Goal: Task Accomplishment & Management: Manage account settings

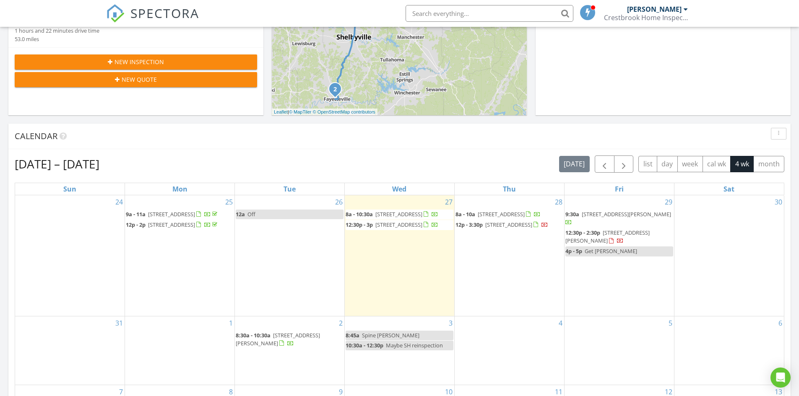
scroll to position [252, 0]
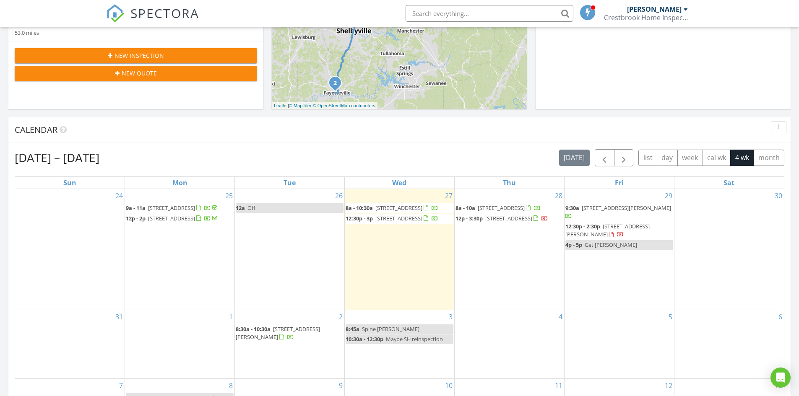
click at [527, 222] on span "1097 Cedarview Ln, Franklin 37067" at bounding box center [508, 219] width 47 height 8
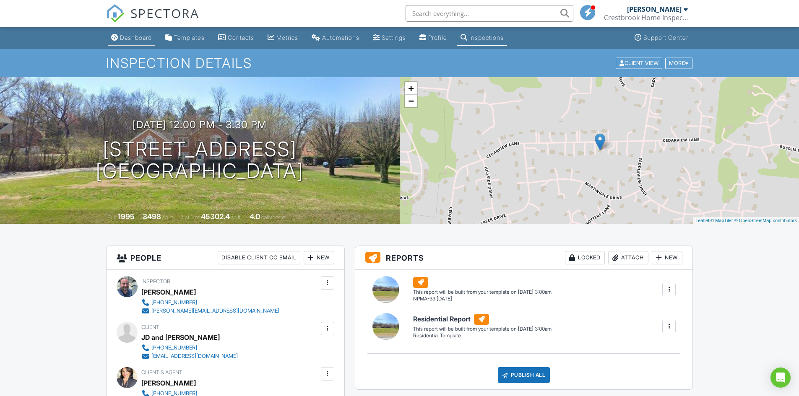
click at [138, 38] on div "Dashboard" at bounding box center [136, 37] width 32 height 7
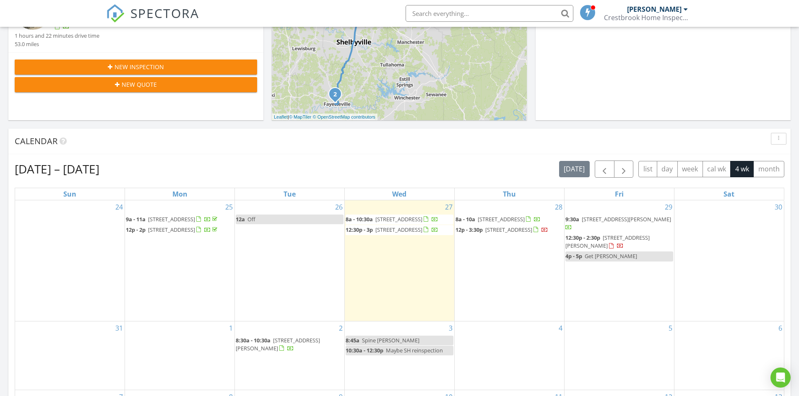
scroll to position [252, 0]
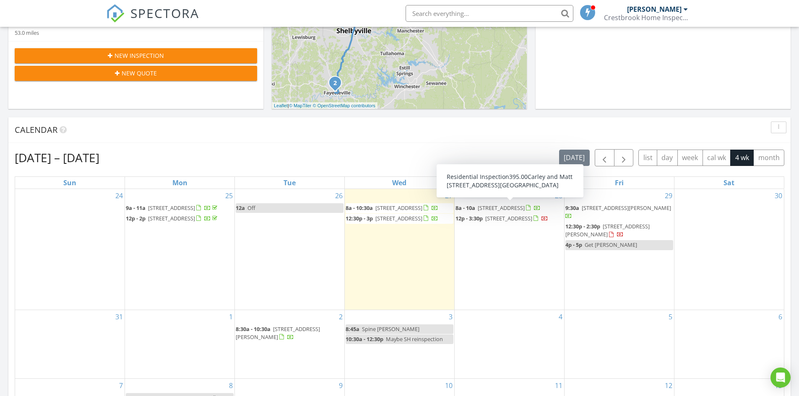
click at [525, 208] on span "156 Spring House Dr, Manchester 37355" at bounding box center [501, 208] width 47 height 8
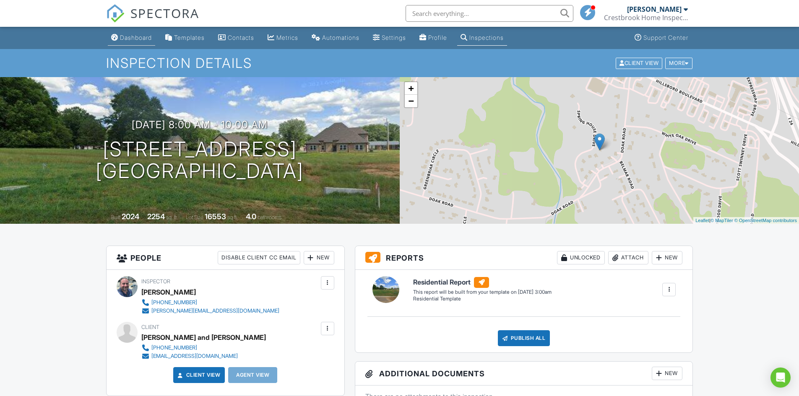
click at [139, 36] on div "Dashboard" at bounding box center [136, 37] width 32 height 7
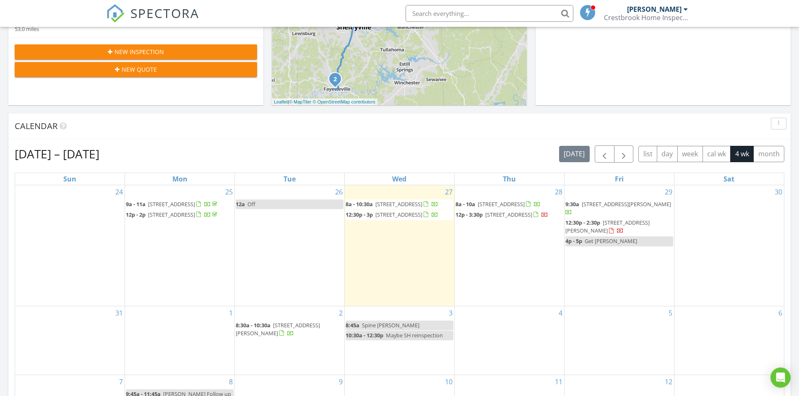
scroll to position [294, 0]
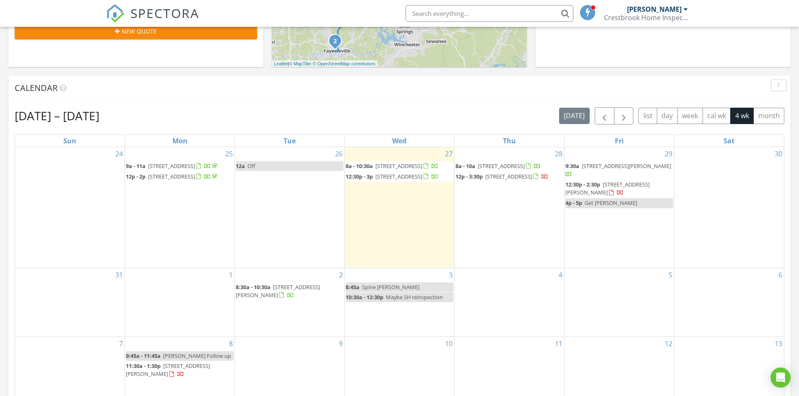
click at [269, 313] on div "2 8:30a - 10:30a 3324 Steadman St, Columbia 38401" at bounding box center [290, 303] width 110 height 68
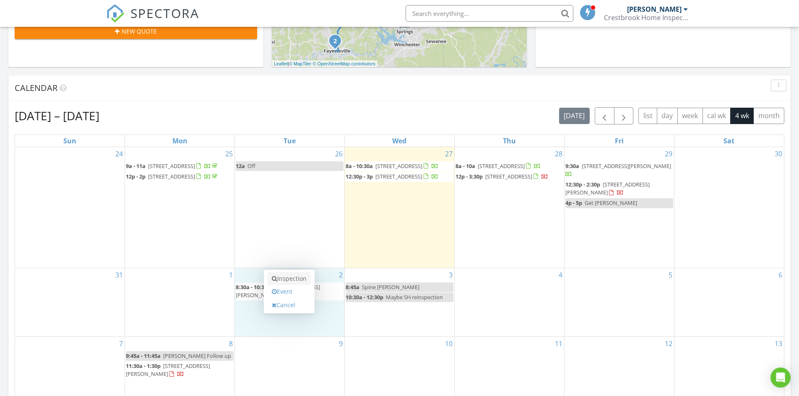
click at [291, 278] on link "Inspection" at bounding box center [289, 278] width 43 height 13
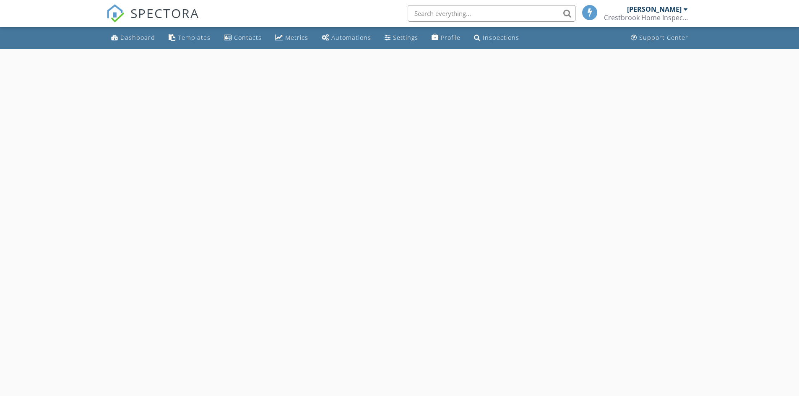
select select "8"
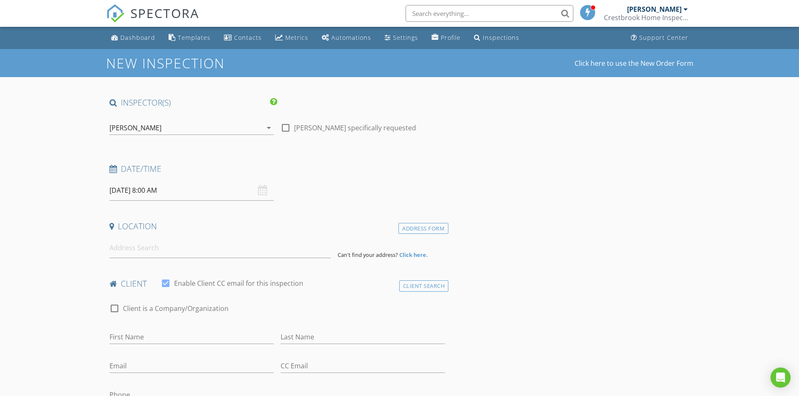
click at [190, 193] on input "[DATE] 8:00 AM" at bounding box center [192, 190] width 164 height 21
click at [130, 337] on input "08" at bounding box center [136, 334] width 52 height 17
type input "12"
type input "09/02/2025 12:00 PM"
click at [226, 334] on span "AM" at bounding box center [226, 333] width 23 height 17
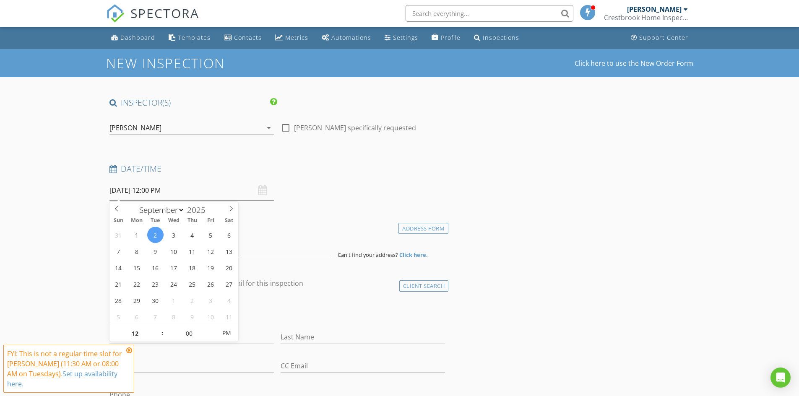
click at [130, 351] on icon at bounding box center [129, 350] width 6 height 7
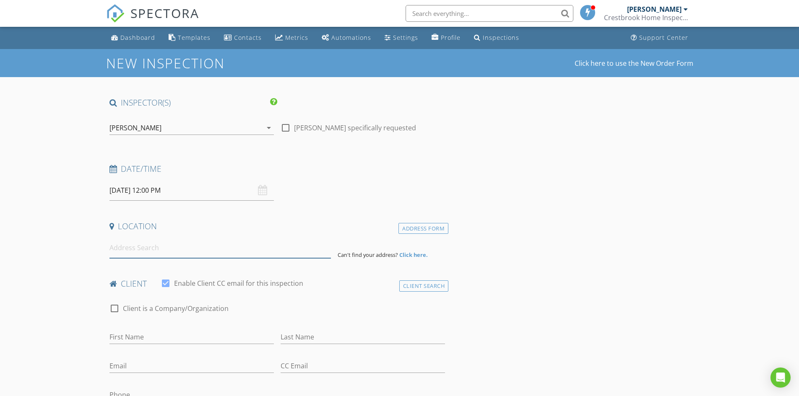
click at [121, 249] on input at bounding box center [221, 248] width 222 height 21
click at [140, 336] on input "First Name" at bounding box center [192, 338] width 164 height 14
type input "Chris"
type input "Farris"
click at [134, 245] on input at bounding box center [221, 248] width 222 height 21
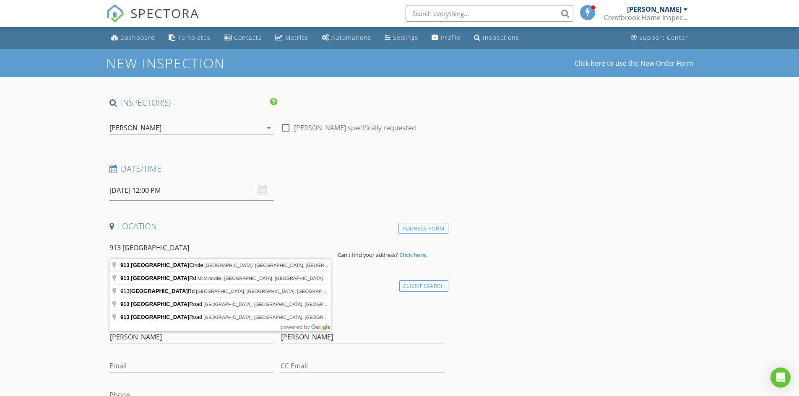
type input "913 Indian Springs Circle, Manchester, TN, USA"
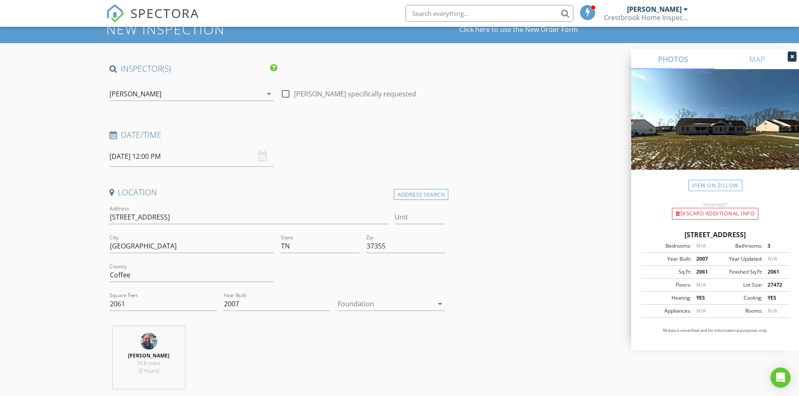
scroll to position [42, 0]
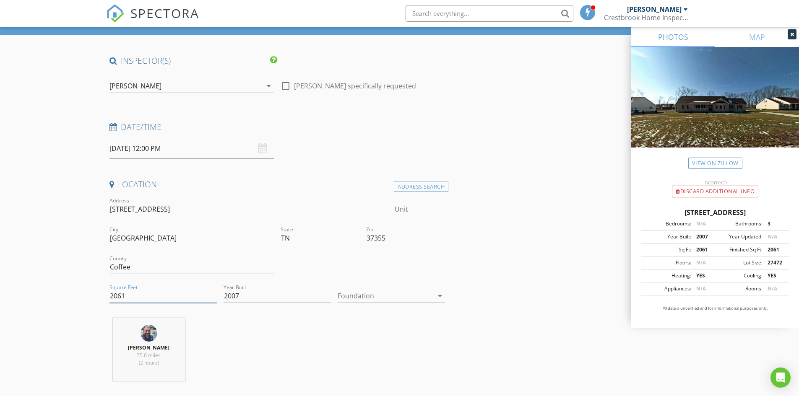
click at [117, 297] on input "2061" at bounding box center [163, 297] width 107 height 14
type input "2761"
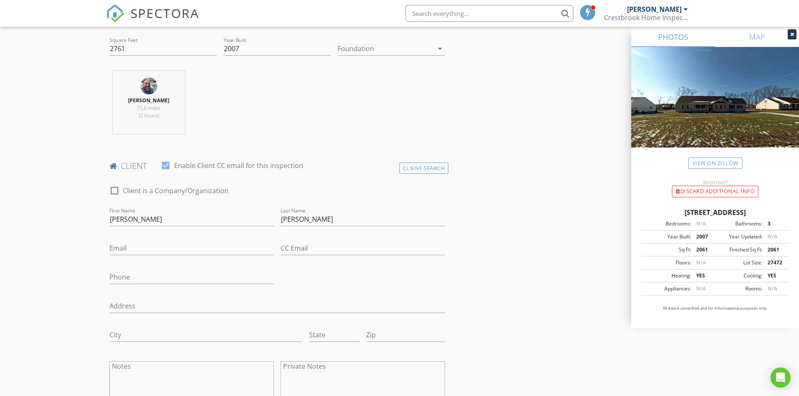
scroll to position [294, 0]
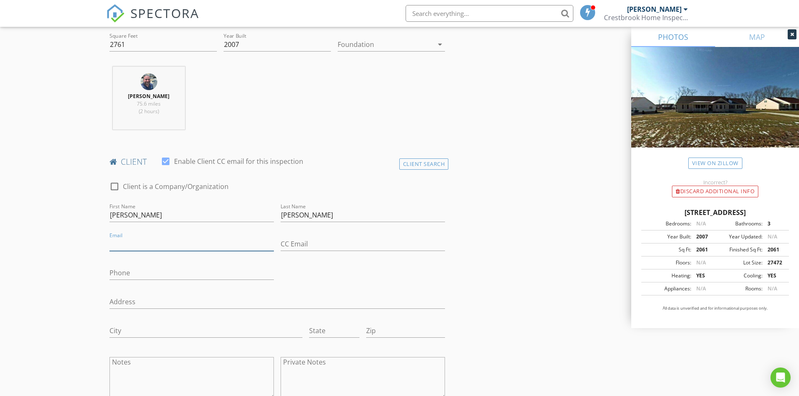
click at [130, 243] on input "Email" at bounding box center [192, 244] width 164 height 14
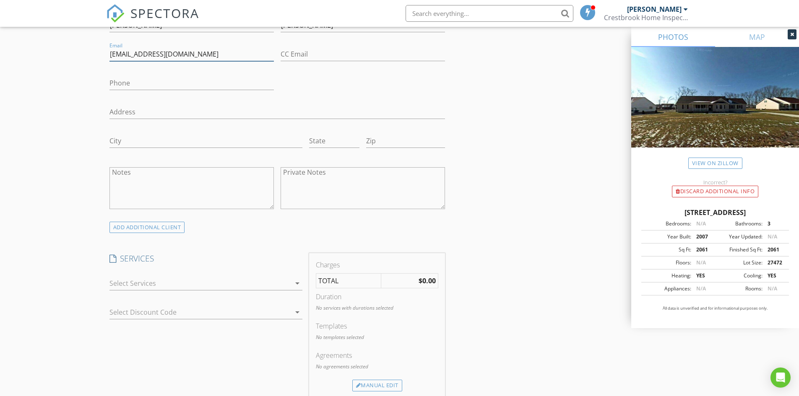
scroll to position [503, 0]
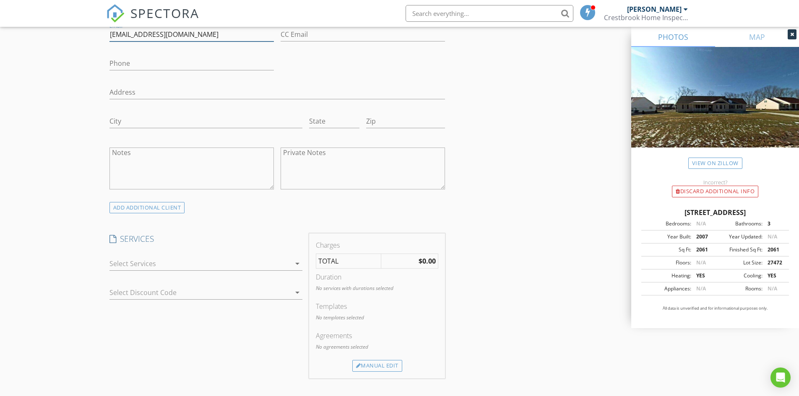
type input "cdfarris2@hotmail.com"
click at [122, 263] on div at bounding box center [200, 263] width 181 height 13
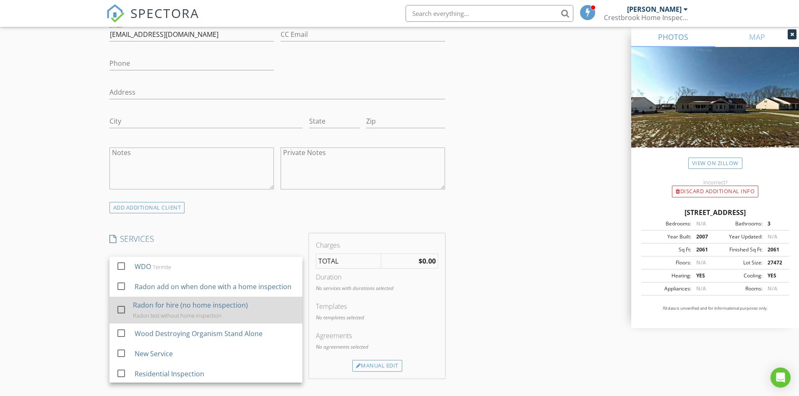
scroll to position [29, 0]
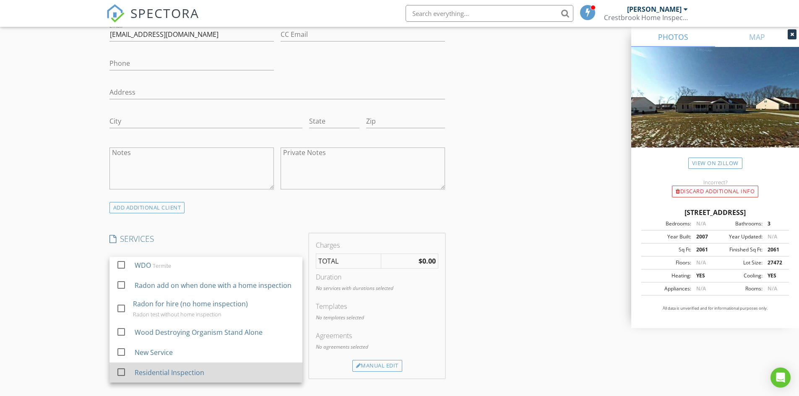
click at [120, 372] on div at bounding box center [121, 372] width 14 height 14
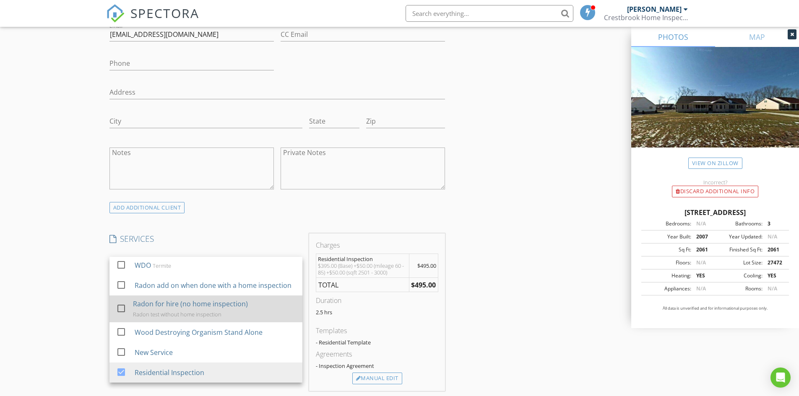
scroll to position [0, 0]
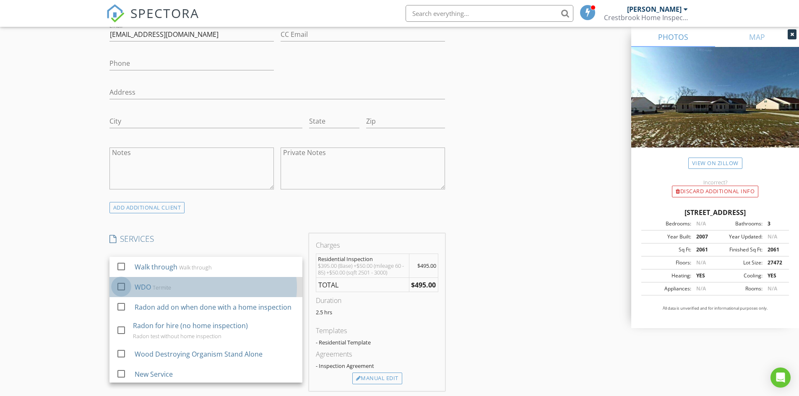
click at [122, 285] on div at bounding box center [121, 287] width 14 height 14
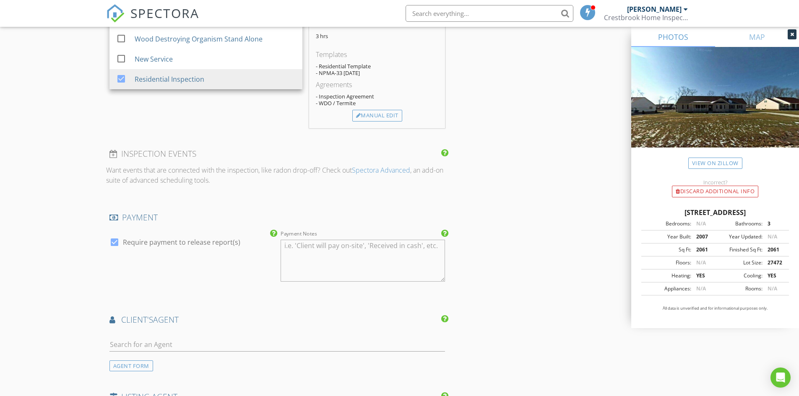
scroll to position [839, 0]
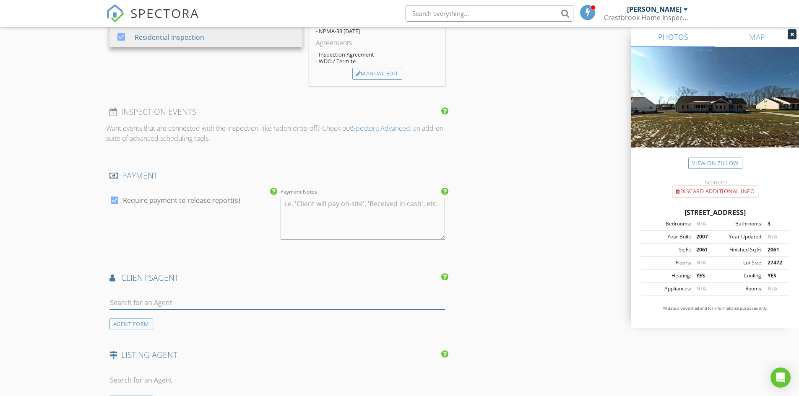
click at [118, 306] on input "text" at bounding box center [278, 303] width 336 height 14
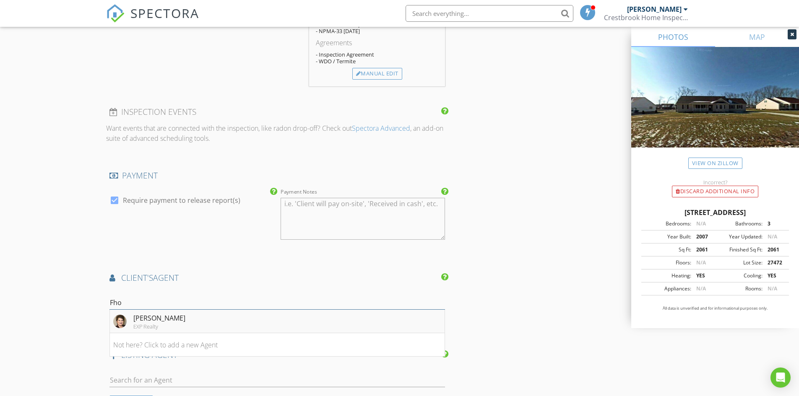
type input "Fho"
click at [137, 318] on div "Fhonda Hatmaker" at bounding box center [159, 318] width 52 height 10
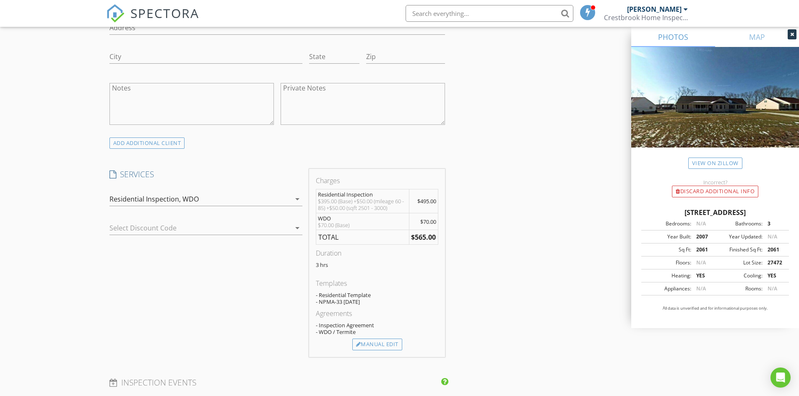
scroll to position [587, 0]
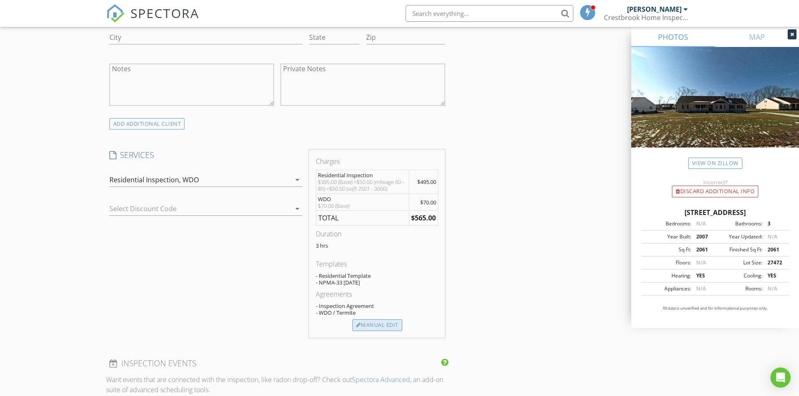
click at [379, 326] on div "Manual Edit" at bounding box center [377, 326] width 50 height 12
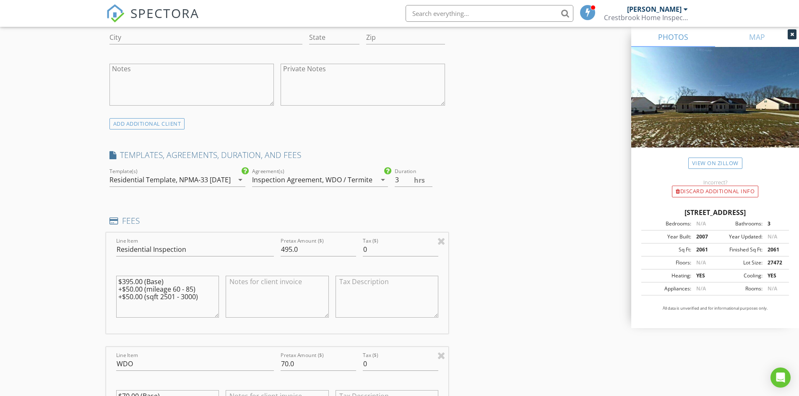
drag, startPoint x: 198, startPoint y: 301, endPoint x: 110, endPoint y: 301, distance: 88.1
click at [110, 301] on div "Line Item Residential Inspection Pretax Amount ($) 495.0 Tax ($) 0 $395.00 (Bas…" at bounding box center [277, 283] width 343 height 101
type textarea "$395.00 (Base) +$50.00 (sqft 2501 - 3000)"
click at [289, 257] on input "495.0" at bounding box center [319, 250] width 76 height 14
type input "445.0"
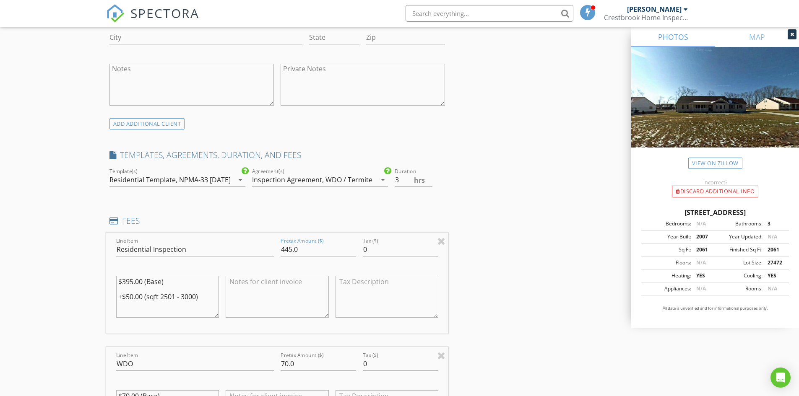
drag, startPoint x: 41, startPoint y: 134, endPoint x: 36, endPoint y: 128, distance: 7.7
click at [41, 133] on div "New Inspection Click here to use the New Order Form INSPECTOR(S) check_box Mich…" at bounding box center [399, 393] width 799 height 1863
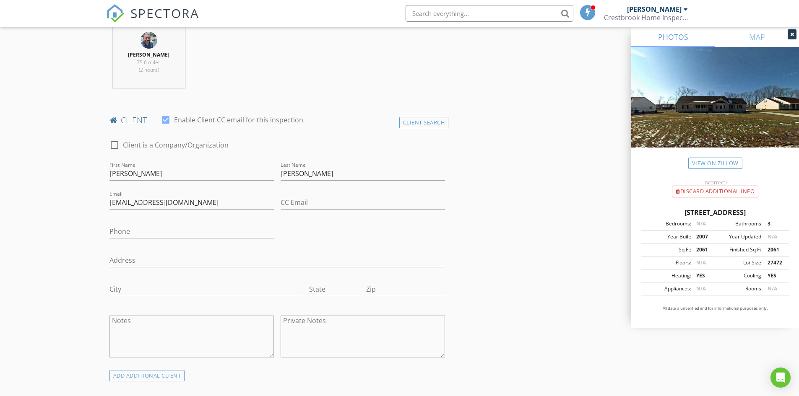
scroll to position [336, 0]
click at [138, 231] on input "Phone" at bounding box center [192, 231] width 164 height 14
type input "931-952-8553"
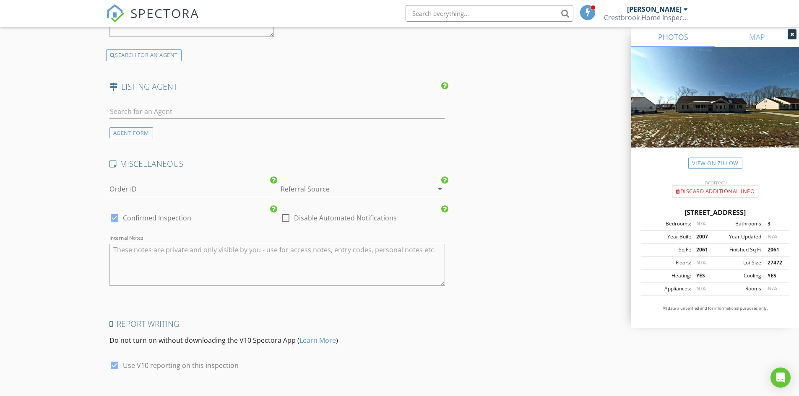
scroll to position [1510, 0]
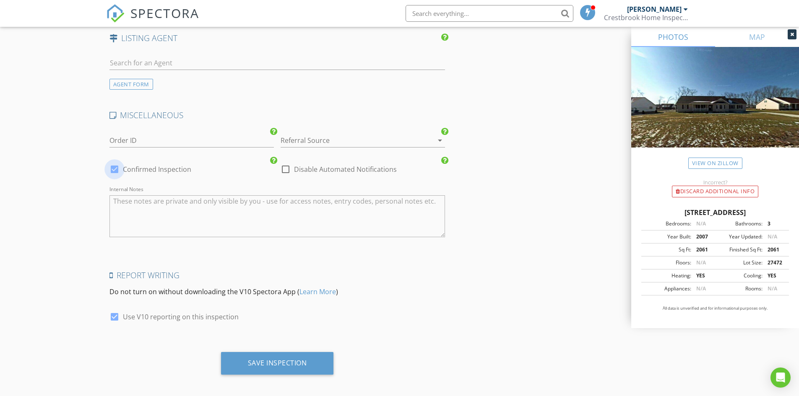
click at [115, 177] on div at bounding box center [114, 169] width 14 height 14
checkbox input "false"
checkbox input "true"
click at [281, 368] on div "Save Inspection" at bounding box center [277, 363] width 59 height 8
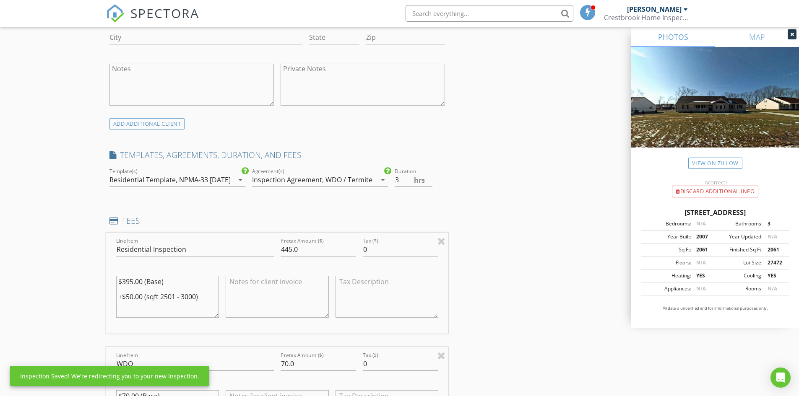
scroll to position [343, 0]
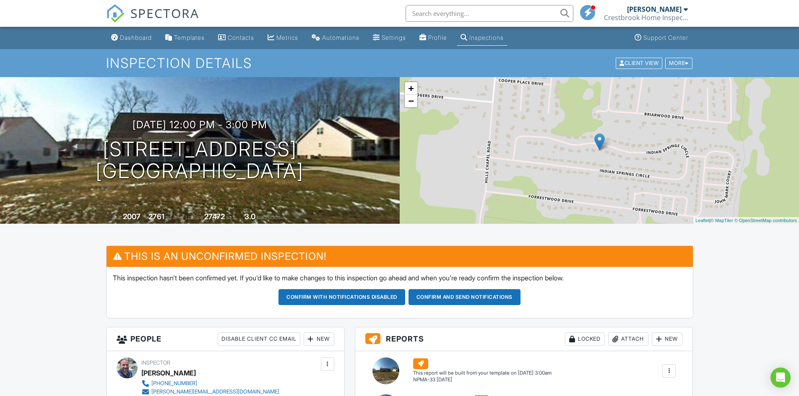
click at [145, 38] on div "Dashboard" at bounding box center [136, 37] width 32 height 7
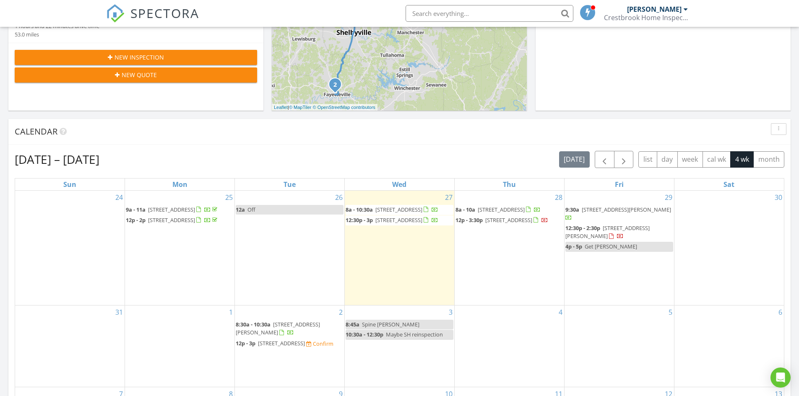
scroll to position [252, 0]
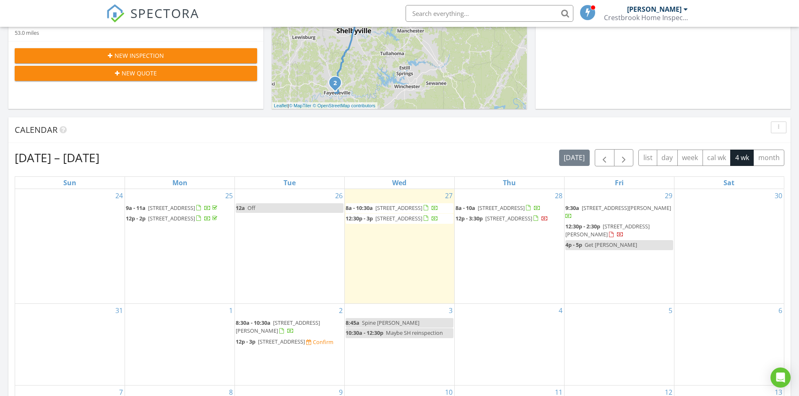
click at [587, 243] on span "Get radon boro" at bounding box center [611, 245] width 52 height 8
select select "7"
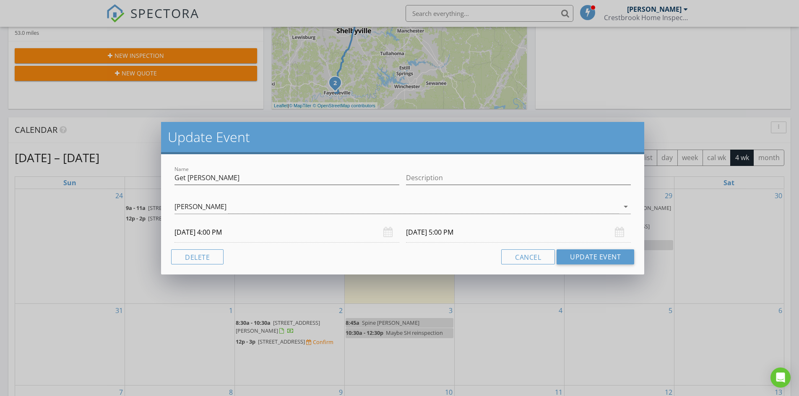
click at [230, 231] on input "08/29/2025 4:00 PM" at bounding box center [287, 232] width 225 height 21
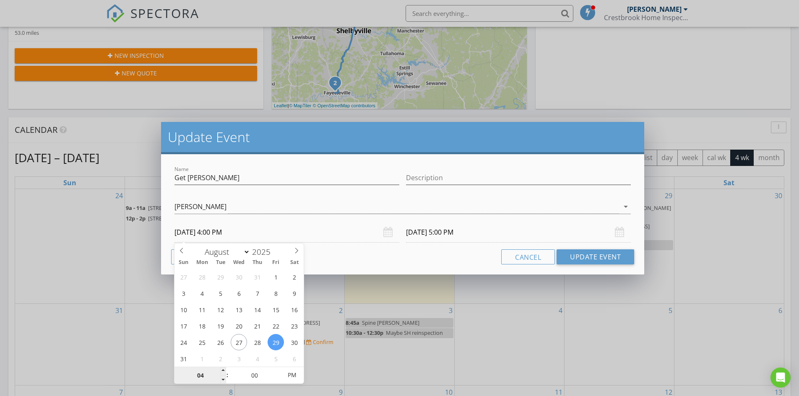
click at [206, 373] on input "04" at bounding box center [201, 376] width 52 height 17
type input "12"
type input "08/29/2025 12:00 PM"
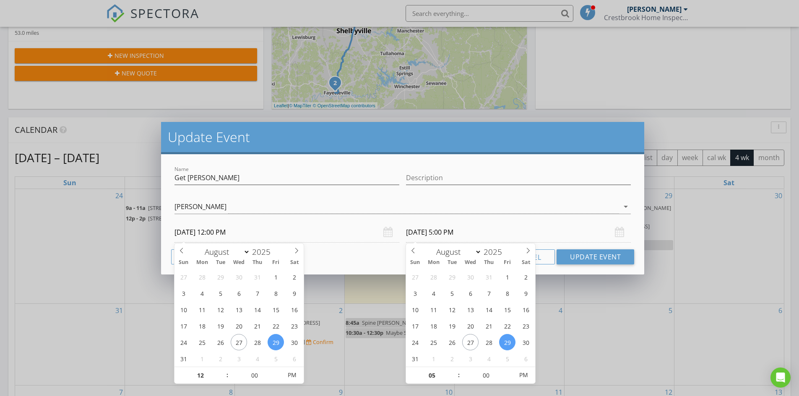
click at [425, 231] on input "08/29/2025 5:00 PM" at bounding box center [518, 232] width 225 height 21
type input "01"
type input "08/29/2025 1:00 PM"
click at [434, 377] on input "01" at bounding box center [432, 376] width 52 height 17
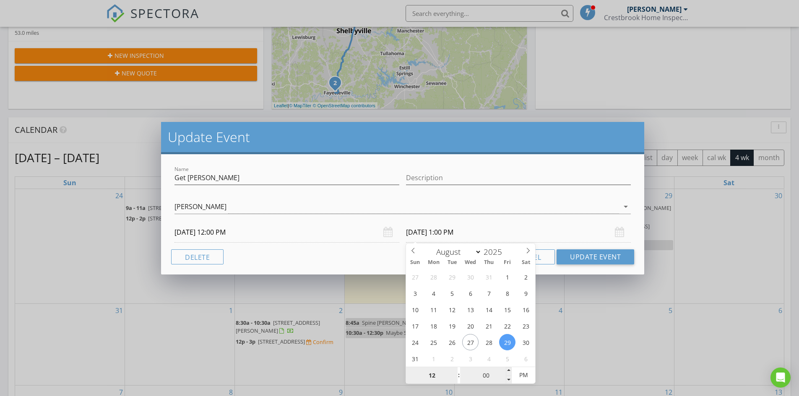
type input "12"
type input "08/29/2025 12:00 PM"
click at [495, 377] on input "00" at bounding box center [486, 376] width 52 height 17
type input "30"
type input "[DATE] 12:30 PM"
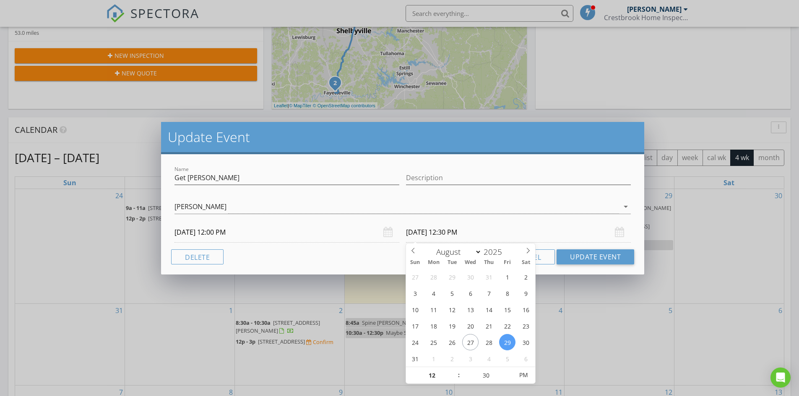
click at [501, 227] on input "[DATE] 12:30 PM" at bounding box center [518, 232] width 225 height 21
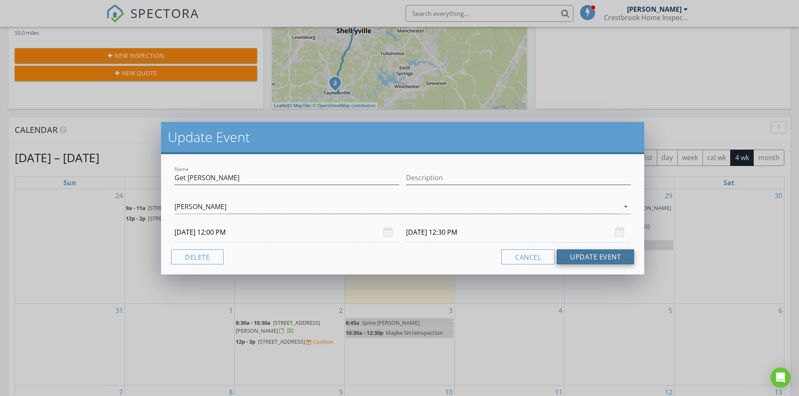
click at [609, 258] on button "Update Event" at bounding box center [596, 257] width 78 height 15
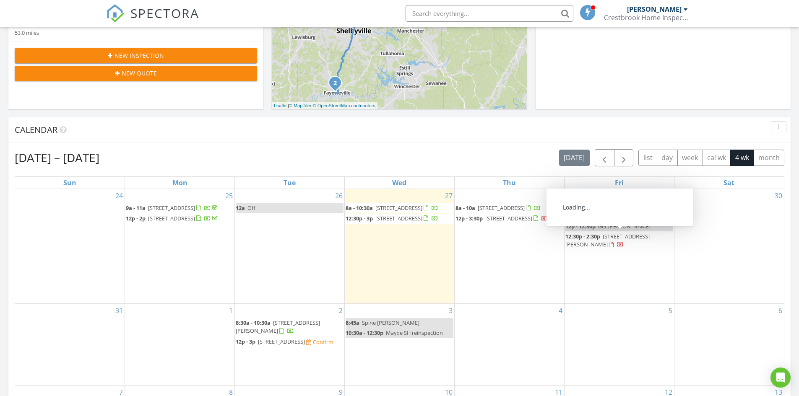
click at [592, 240] on span "12:30p - 2:30p" at bounding box center [583, 237] width 35 height 8
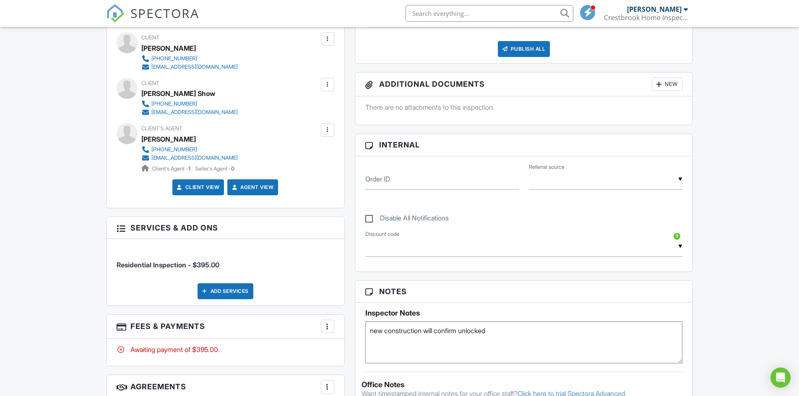
click at [230, 289] on div "Add Services" at bounding box center [226, 292] width 56 height 16
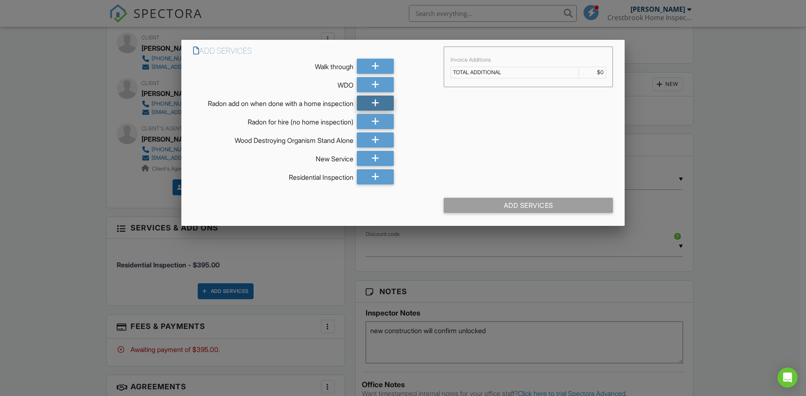
click at [376, 104] on icon at bounding box center [375, 103] width 8 height 15
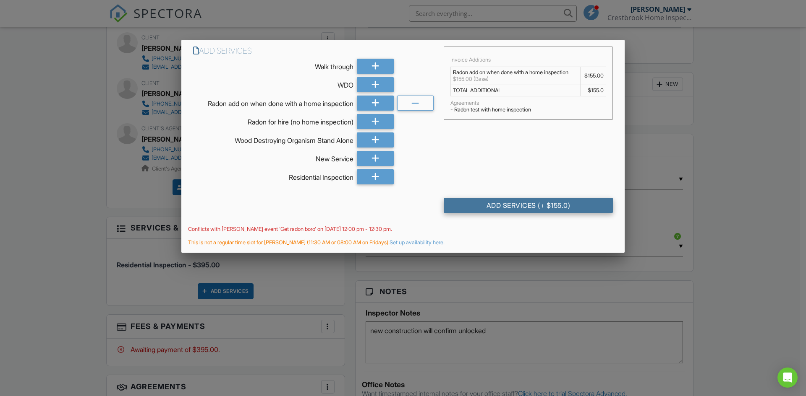
click at [508, 203] on div "Add Services (+ $155.0)" at bounding box center [527, 205] width 169 height 15
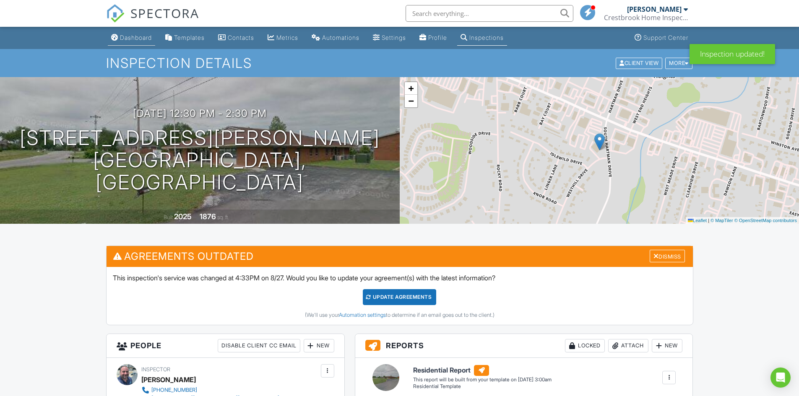
click at [130, 36] on div "Dashboard" at bounding box center [136, 37] width 32 height 7
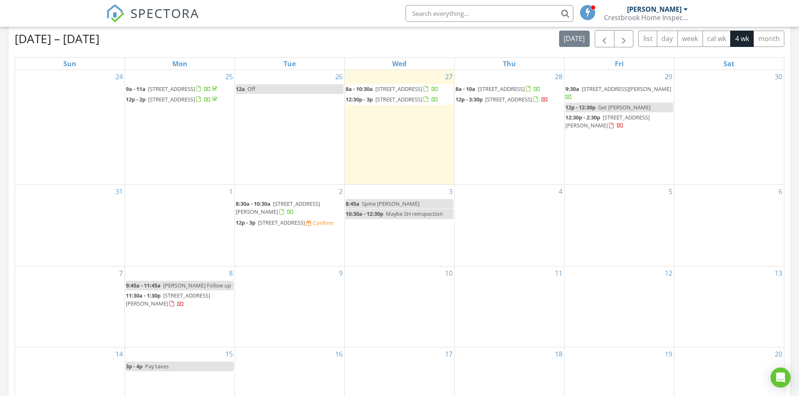
scroll to position [378, 0]
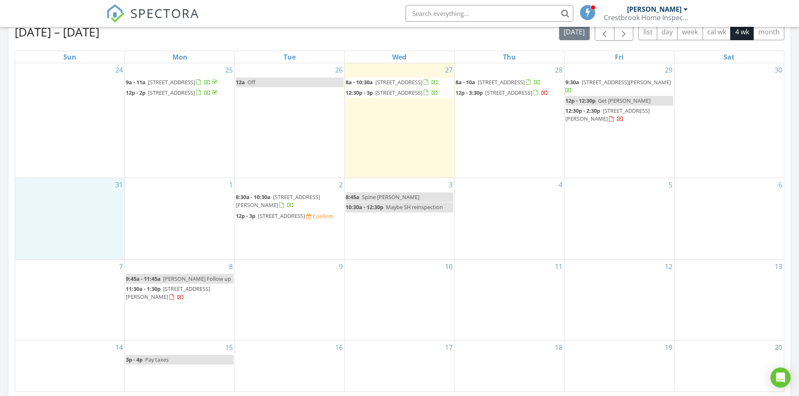
click at [62, 196] on div "31" at bounding box center [70, 218] width 110 height 81
click at [63, 173] on link "Event" at bounding box center [68, 173] width 43 height 13
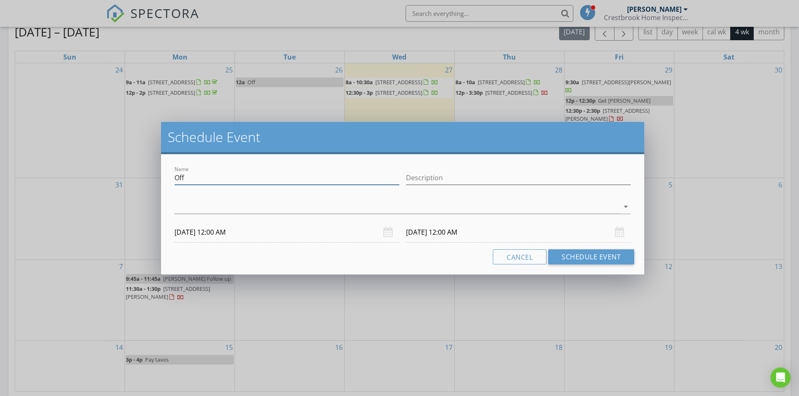
click at [192, 177] on input "Off" at bounding box center [287, 178] width 225 height 14
click at [190, 177] on input "Off" at bounding box center [287, 178] width 225 height 14
type input "Get radon machines"
click at [188, 206] on div at bounding box center [397, 207] width 445 height 14
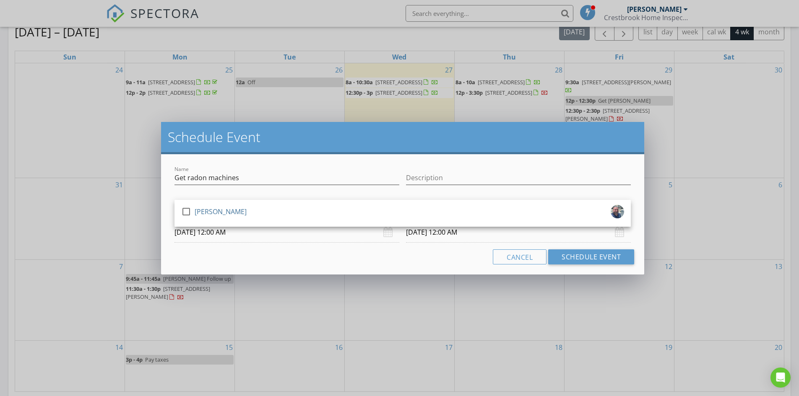
click at [188, 206] on div at bounding box center [186, 212] width 14 height 14
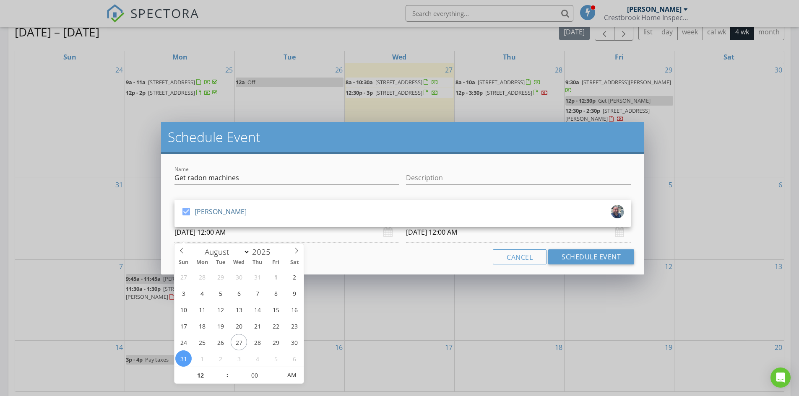
click at [201, 233] on input "08/31/2025 12:00 AM" at bounding box center [287, 232] width 225 height 21
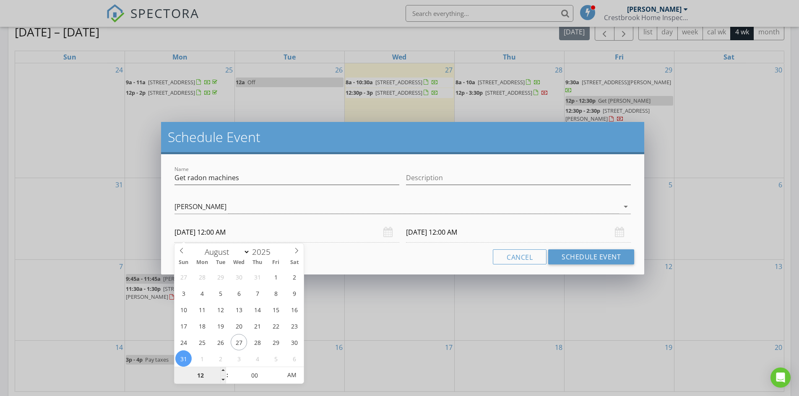
click at [202, 376] on input "12" at bounding box center [201, 376] width 52 height 17
type input "02"
type input "08/31/2025 2:00 PM"
type input "09/01/2025 2:00 PM"
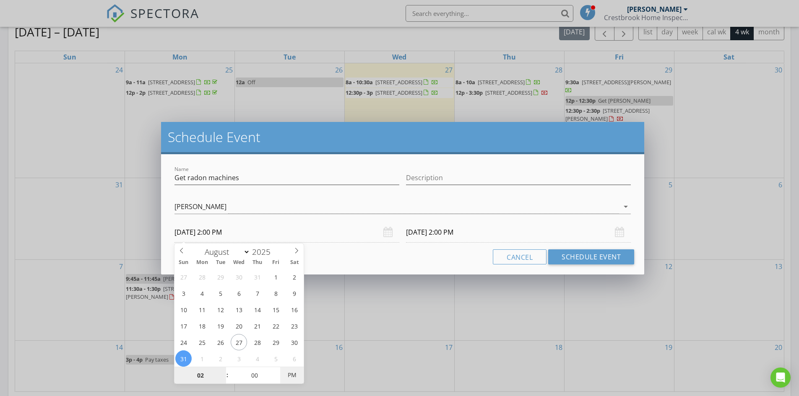
click at [292, 377] on span "PM" at bounding box center [291, 375] width 23 height 17
type input "02"
click at [430, 235] on input "09/01/2025 2:00 PM" at bounding box center [518, 232] width 225 height 21
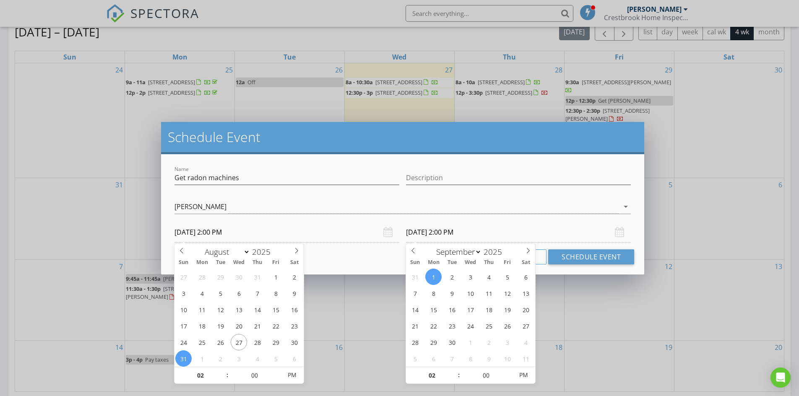
click at [430, 235] on input "09/01/2025 2:00 PM" at bounding box center [518, 232] width 225 height 21
select select "7"
type input "08/31/2025 2:00 PM"
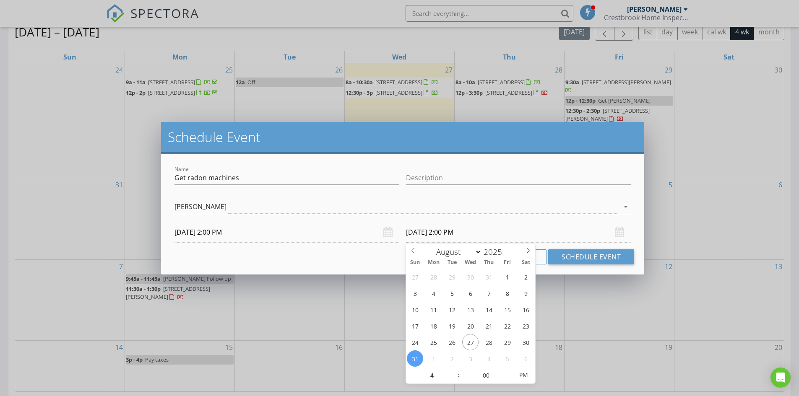
type input "04"
type input "08/31/2025 4:00 PM"
click at [516, 226] on input "08/31/2025 4:00 PM" at bounding box center [518, 232] width 225 height 21
click at [577, 253] on button "Schedule Event" at bounding box center [591, 257] width 86 height 15
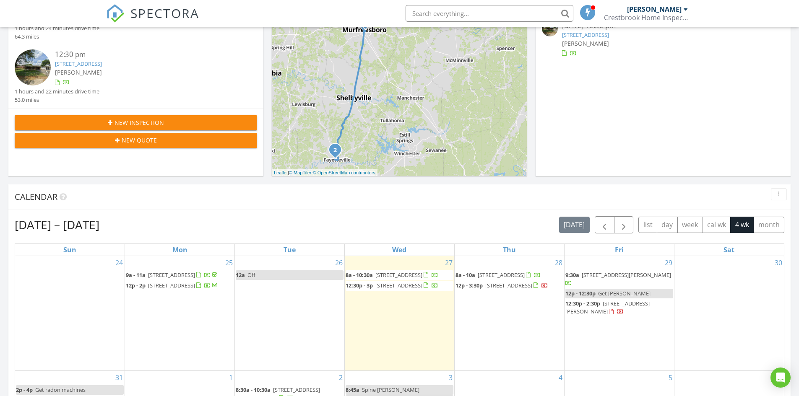
scroll to position [210, 0]
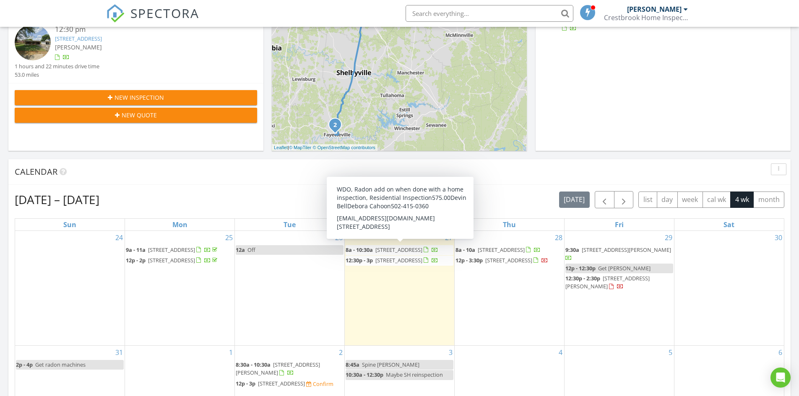
click at [411, 249] on span "419 E State St, Murfreesboro 37130" at bounding box center [399, 250] width 47 height 8
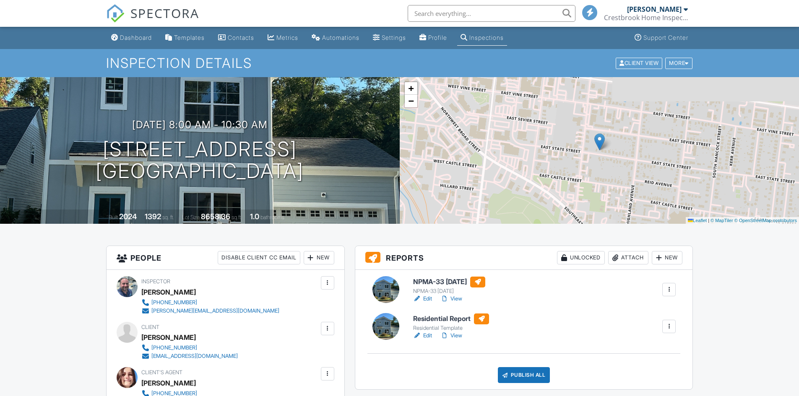
click at [671, 290] on div at bounding box center [669, 290] width 8 height 8
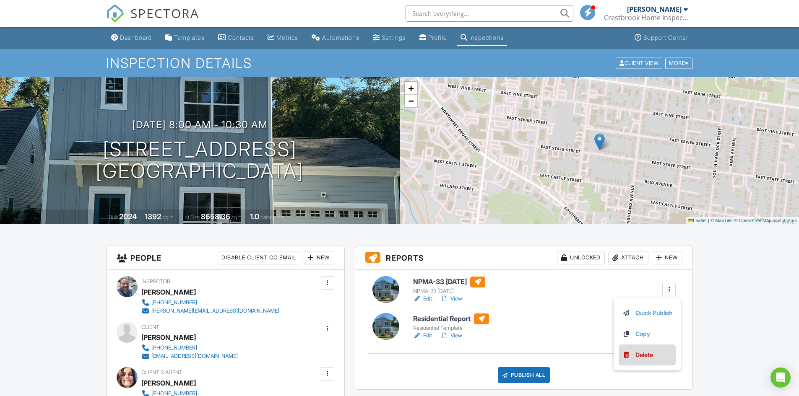
click at [641, 357] on div "Delete" at bounding box center [645, 355] width 18 height 9
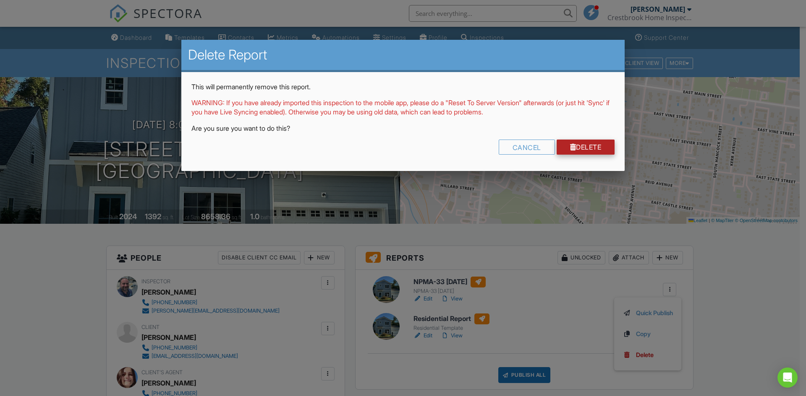
click at [582, 147] on link "Delete" at bounding box center [585, 147] width 58 height 15
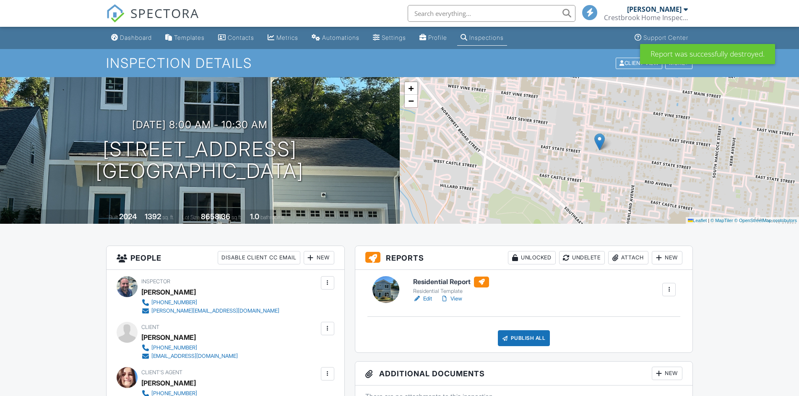
click at [133, 146] on div "[DATE] 8:00 am - 10:30 am [STREET_ADDRESS] [GEOGRAPHIC_DATA], [GEOGRAPHIC_DATA]…" at bounding box center [200, 150] width 400 height 63
drag, startPoint x: 341, startPoint y: 171, endPoint x: 113, endPoint y: 150, distance: 228.4
click at [116, 149] on div "[DATE] 8:00 am - 10:30 am [STREET_ADDRESS] [GEOGRAPHIC_DATA], [GEOGRAPHIC_DATA]…" at bounding box center [200, 150] width 400 height 63
copy h1 "[STREET_ADDRESS]"
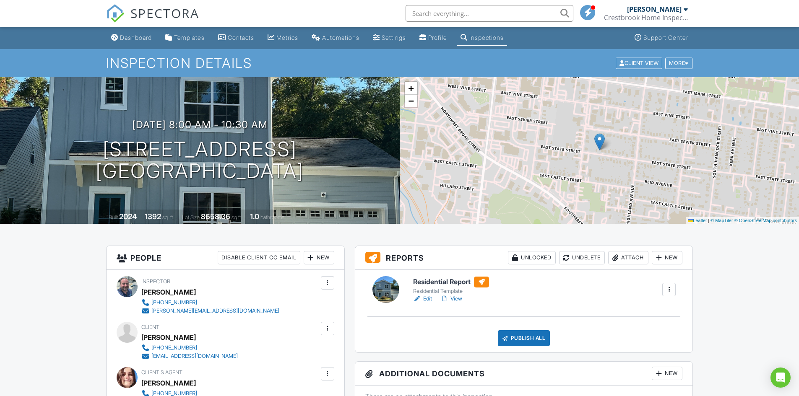
click at [634, 258] on div "Attach" at bounding box center [628, 257] width 40 height 13
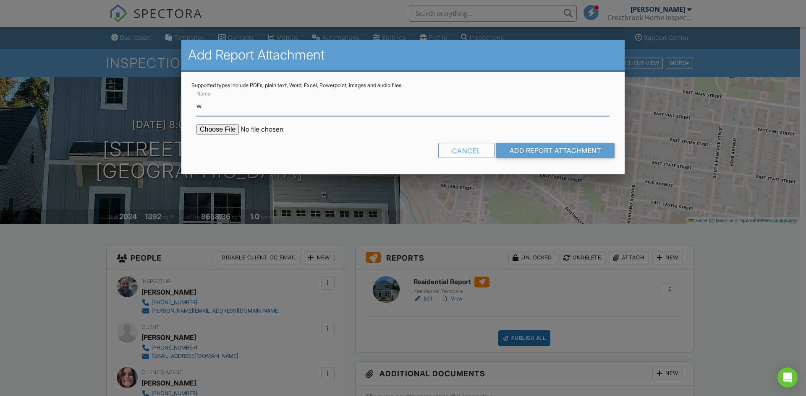
type input "Wood Destroying Organism Report "Termite Letter""
click at [211, 133] on input "file" at bounding box center [267, 130] width 143 height 10
type input "C:\fakepath\419-east-state-street-2025-08-27-y-9mTp.pdf"
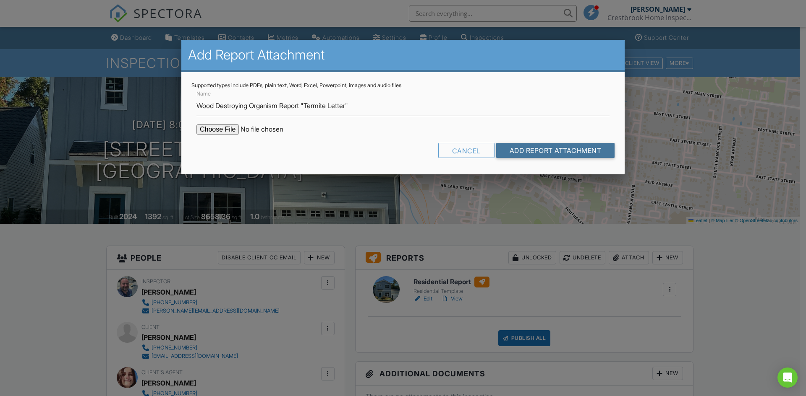
click at [539, 148] on input "Add Report Attachment" at bounding box center [555, 150] width 119 height 15
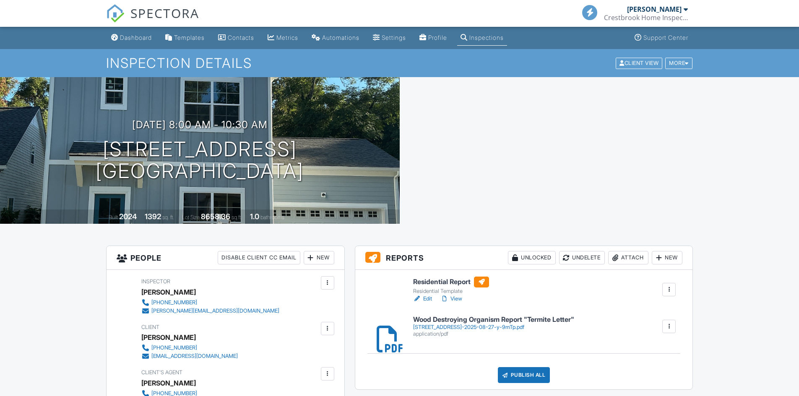
click at [433, 280] on h6 "Residential Report" at bounding box center [451, 282] width 76 height 11
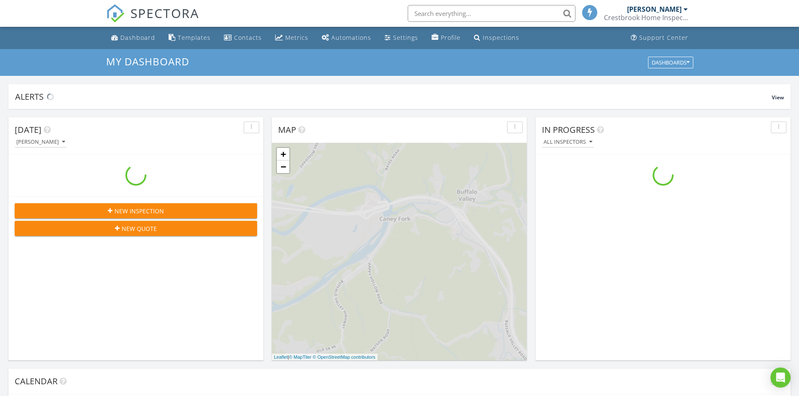
scroll to position [777, 812]
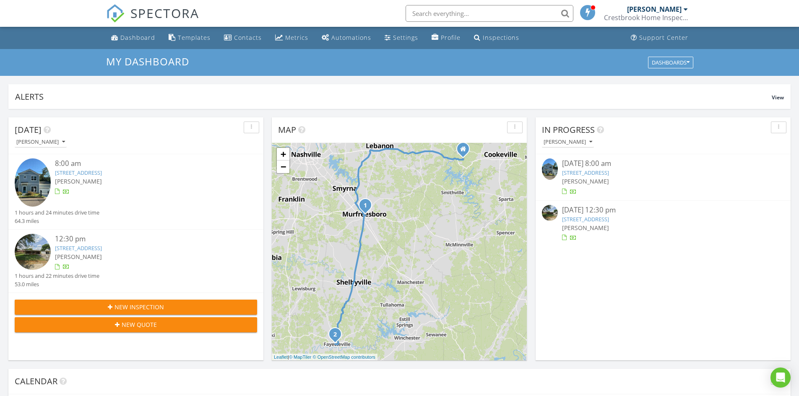
click at [60, 248] on link "1013 College St W, Fayetteville, TN 37334" at bounding box center [78, 249] width 47 height 8
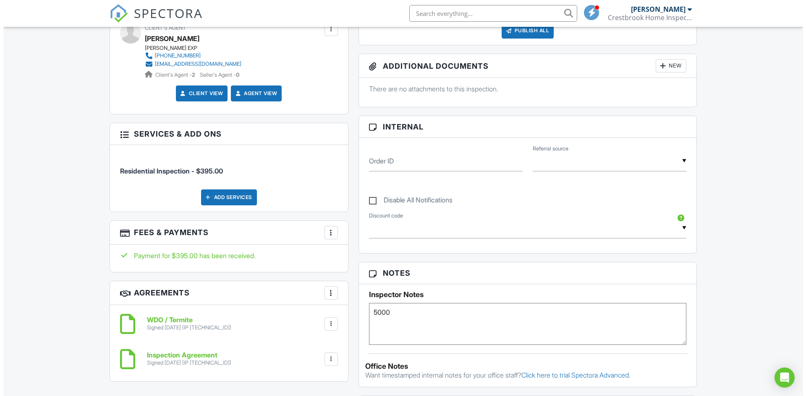
scroll to position [336, 0]
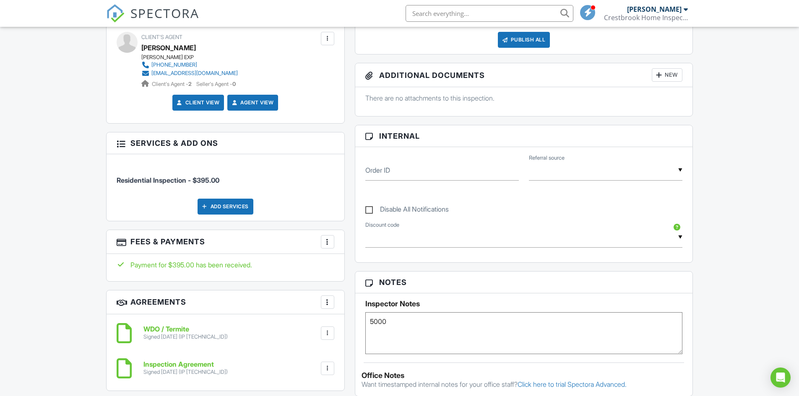
click at [327, 242] on div at bounding box center [327, 242] width 8 height 8
click at [369, 267] on li "Edit Fees & Payments" at bounding box center [370, 267] width 88 height 21
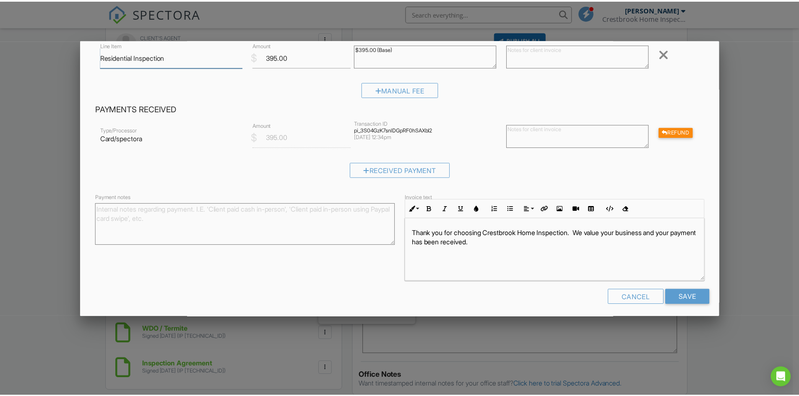
scroll to position [63, 0]
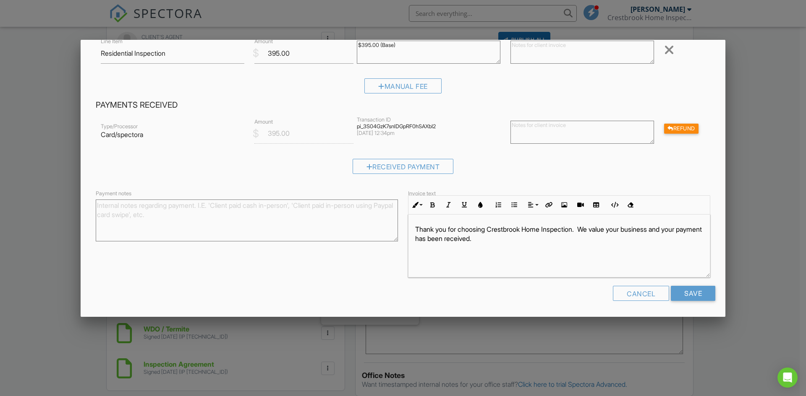
click at [50, 210] on div at bounding box center [403, 206] width 806 height 496
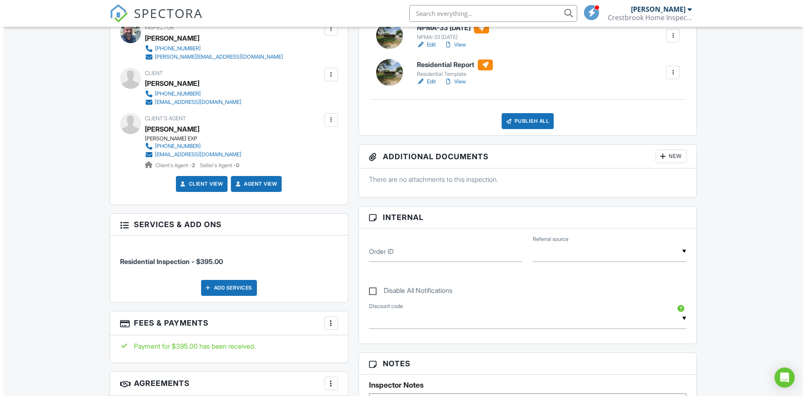
scroll to position [210, 0]
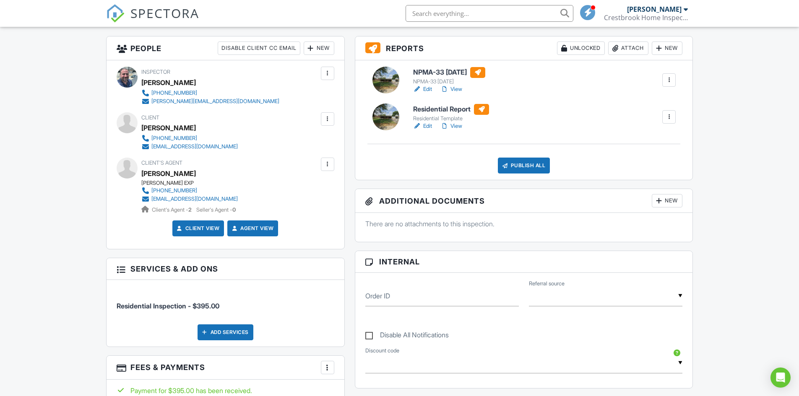
click at [671, 81] on div at bounding box center [669, 80] width 8 height 8
click at [642, 145] on div "Delete" at bounding box center [645, 145] width 18 height 9
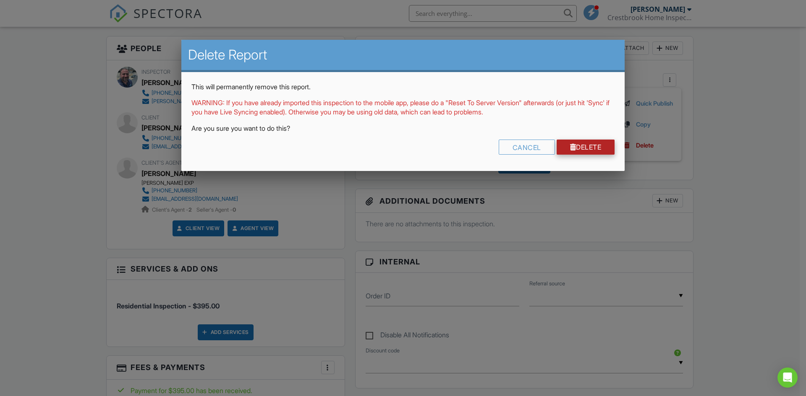
click at [579, 146] on link "Delete" at bounding box center [585, 147] width 58 height 15
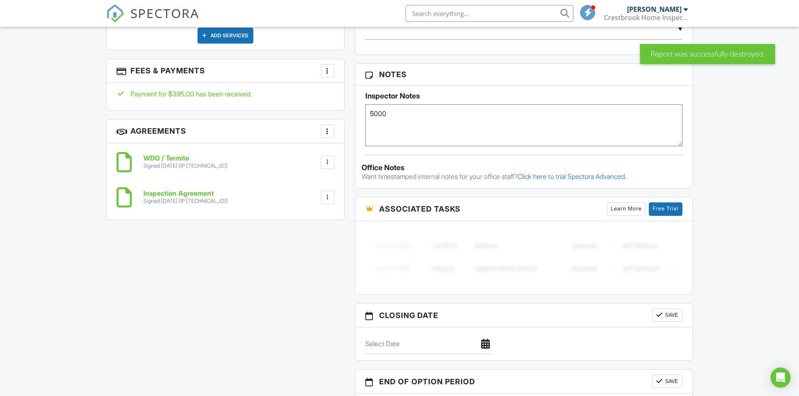
scroll to position [503, 0]
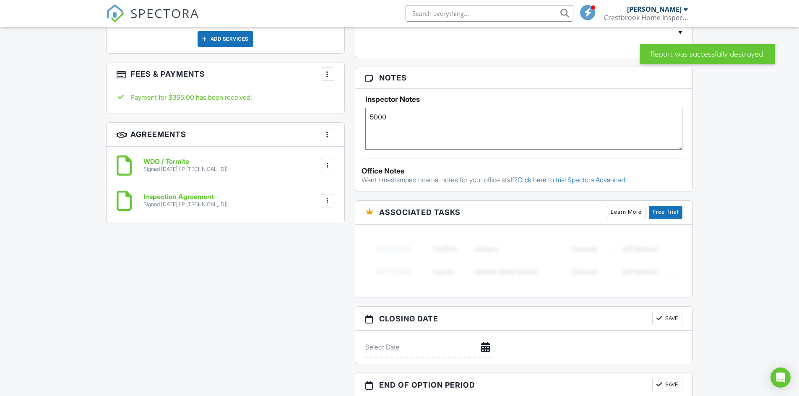
click at [36, 200] on div "Dashboard Templates Contacts Metrics Automations Settings Profile Inspections S…" at bounding box center [399, 142] width 799 height 1238
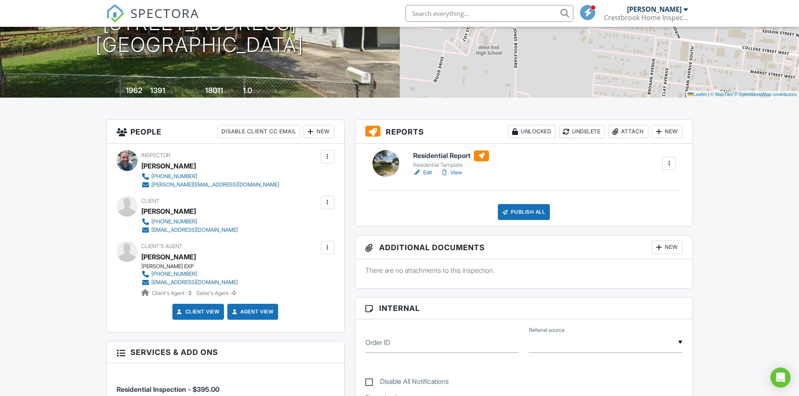
scroll to position [126, 0]
click at [430, 156] on h6 "Residential Report" at bounding box center [451, 156] width 76 height 11
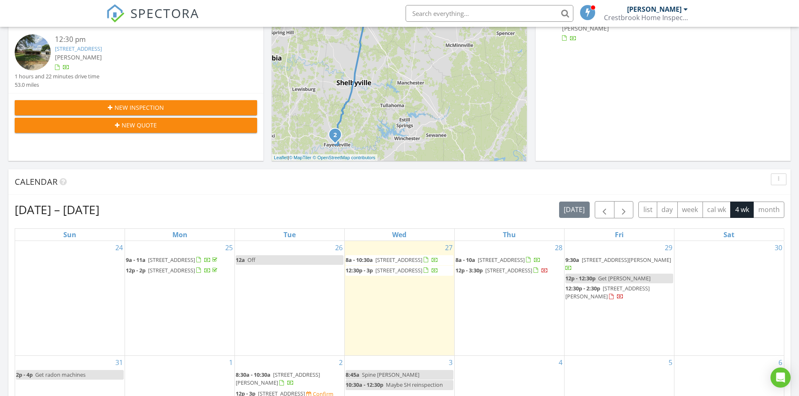
scroll to position [294, 0]
